Goal: Information Seeking & Learning: Check status

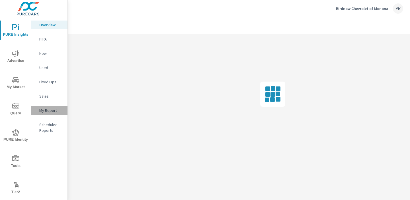
click at [45, 112] on p "My Report" at bounding box center [51, 110] width 24 height 6
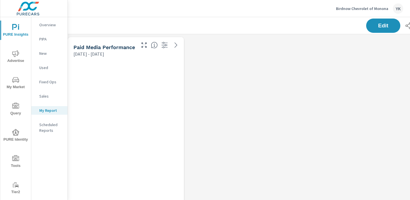
scroll to position [1773, 422]
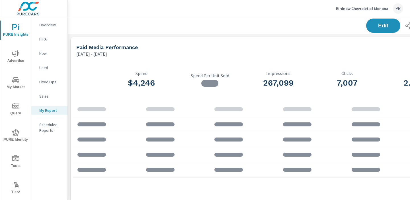
click at [399, 12] on div "YK" at bounding box center [398, 8] width 10 height 10
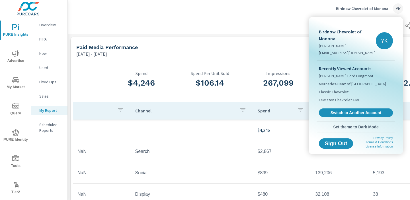
click at [298, 16] on div at bounding box center [205, 100] width 410 height 200
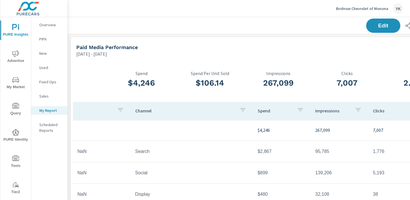
scroll to position [0, 79]
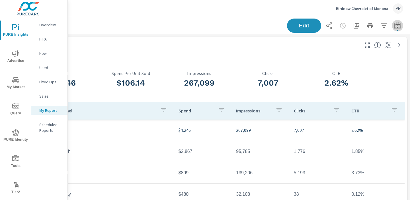
click at [398, 27] on icon "button" at bounding box center [398, 26] width 4 height 2
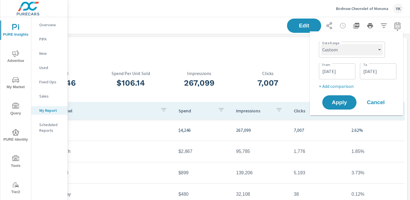
click at [380, 46] on select "Custom [DATE] Last week Last 7 days Last 14 days Last 30 days Last 45 days Last…" at bounding box center [352, 49] width 62 height 11
click at [321, 44] on select "Custom [DATE] Last week Last 7 days Last 14 days Last 30 days Last 45 days Last…" at bounding box center [352, 49] width 62 height 11
select select "Last month"
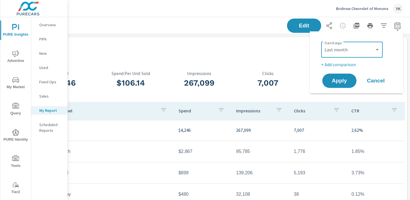
click at [343, 68] on div "Date Range Custom [DATE] Last week Last 7 days Last 14 days Last 30 days Last 4…" at bounding box center [357, 62] width 80 height 53
click at [343, 66] on p "+ Add comparison" at bounding box center [357, 64] width 73 height 7
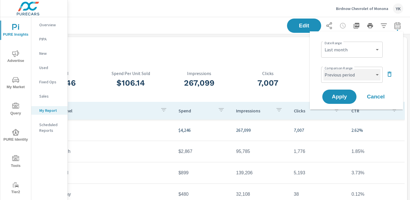
click at [343, 71] on select "Custom Previous period Previous month Previous year" at bounding box center [352, 74] width 57 height 11
click at [324, 69] on select "Custom Previous period Previous month Previous year" at bounding box center [352, 74] width 57 height 11
select select "Previous month"
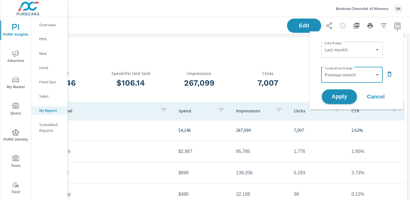
click at [339, 98] on span "Apply" at bounding box center [339, 96] width 23 height 5
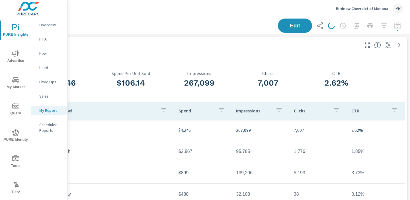
scroll to position [0, 0]
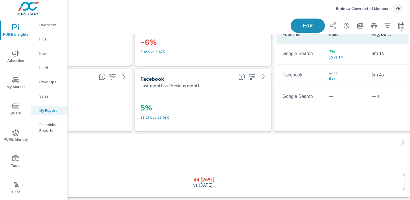
scroll to position [1607, 79]
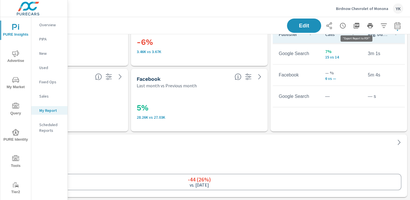
click at [359, 26] on icon "button" at bounding box center [357, 26] width 6 height 6
